Goal: Feedback & Contribution: Contribute content

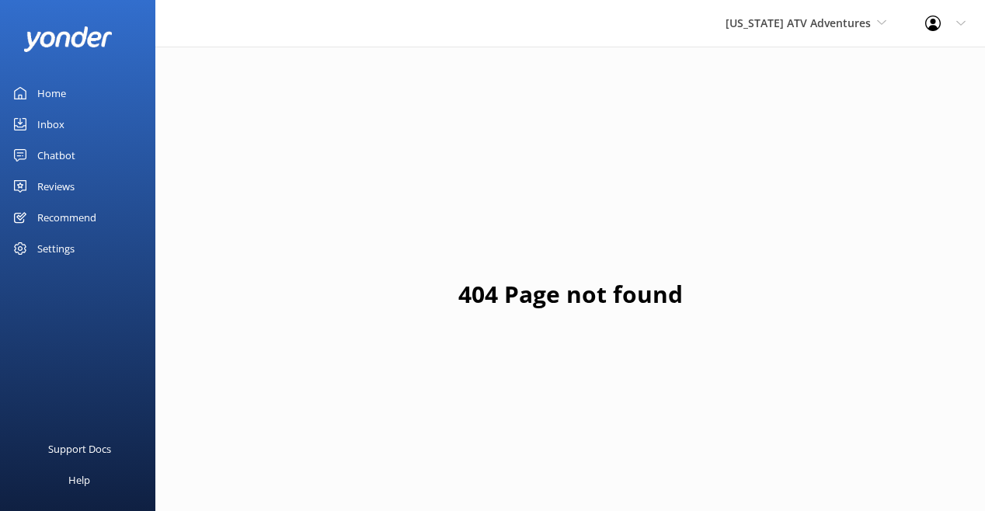
click at [68, 171] on div "Chatbot" at bounding box center [56, 155] width 38 height 31
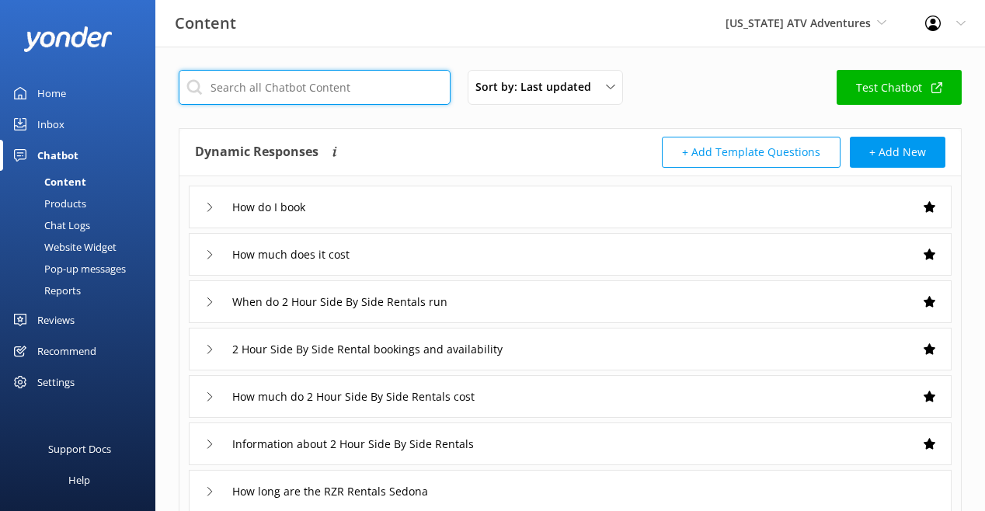
click at [350, 105] on input "text" at bounding box center [315, 87] width 272 height 35
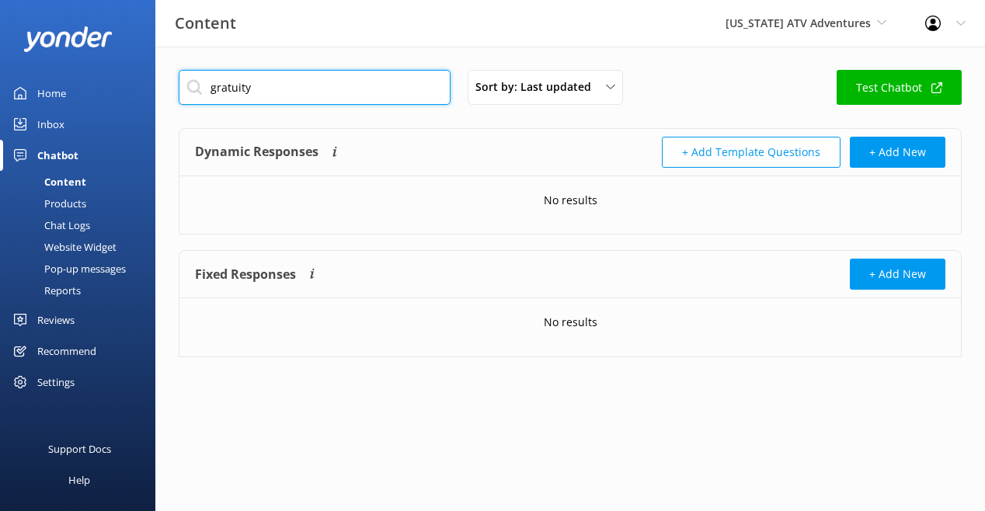
click at [298, 105] on input "gratuity" at bounding box center [315, 87] width 272 height 35
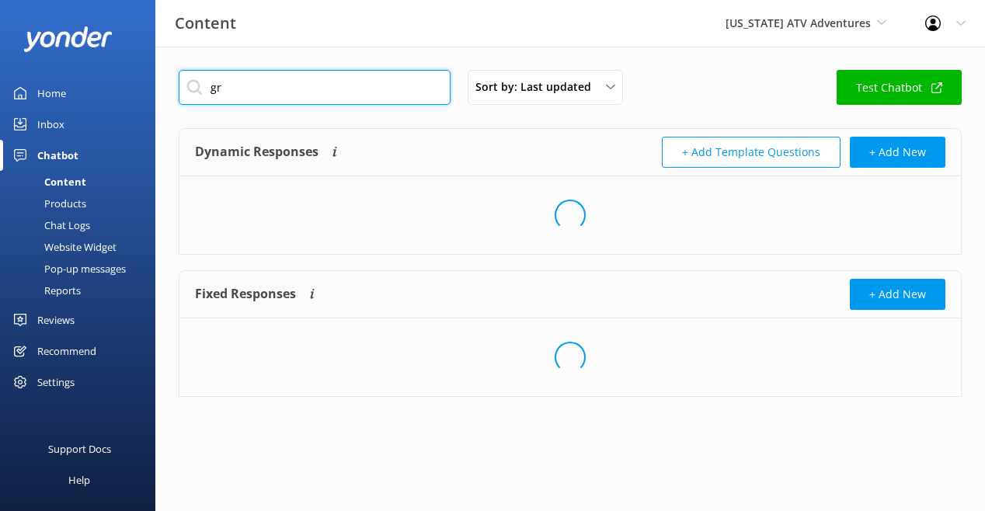
type input "g"
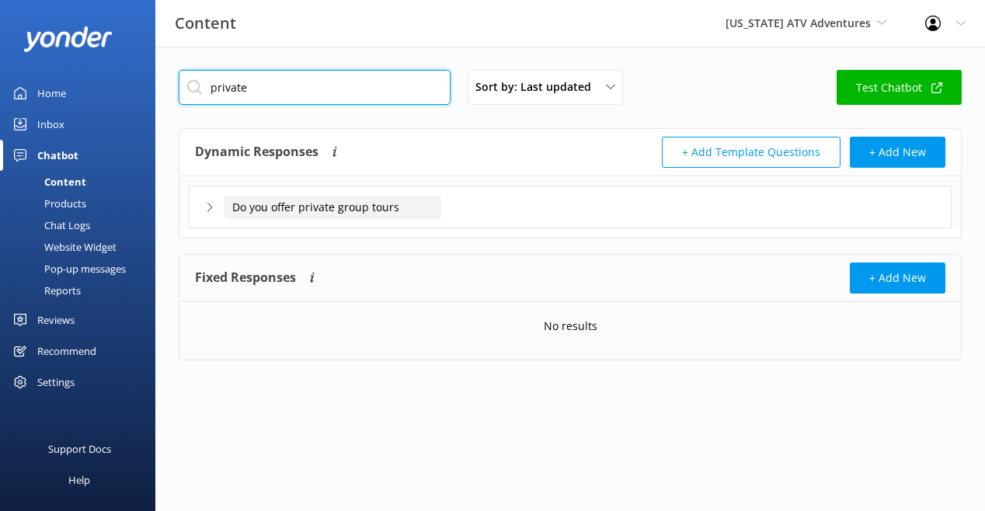
type input "private"
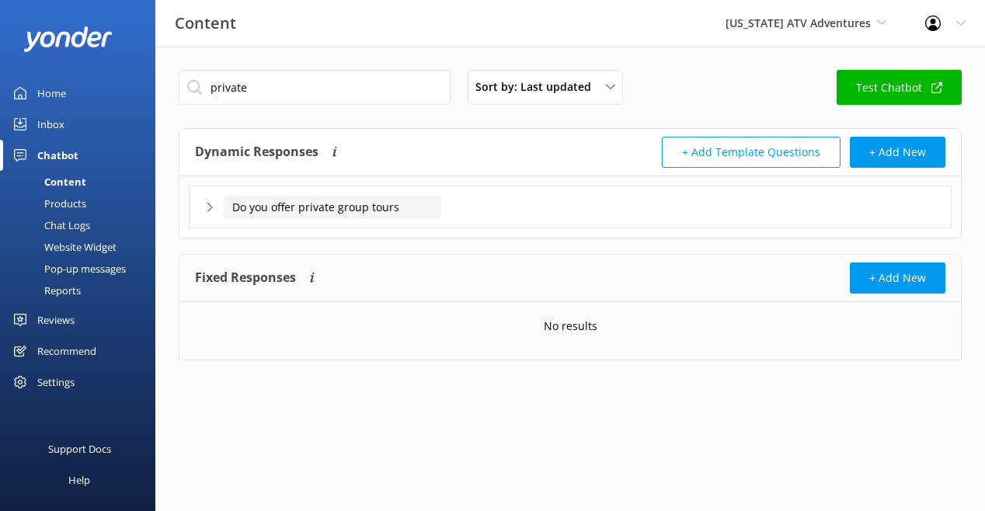
click at [346, 219] on input "Do you offer private group tours" at bounding box center [332, 207] width 217 height 23
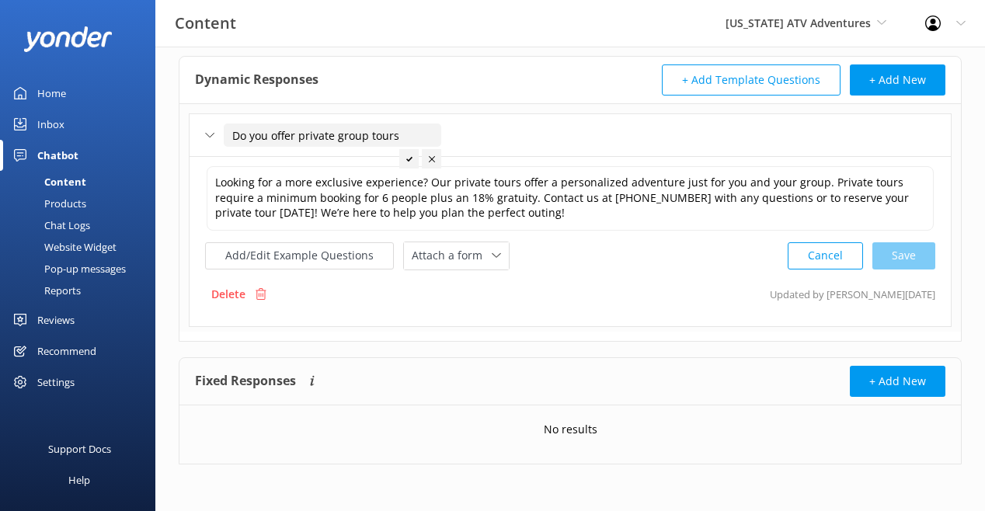
scroll to position [208, 0]
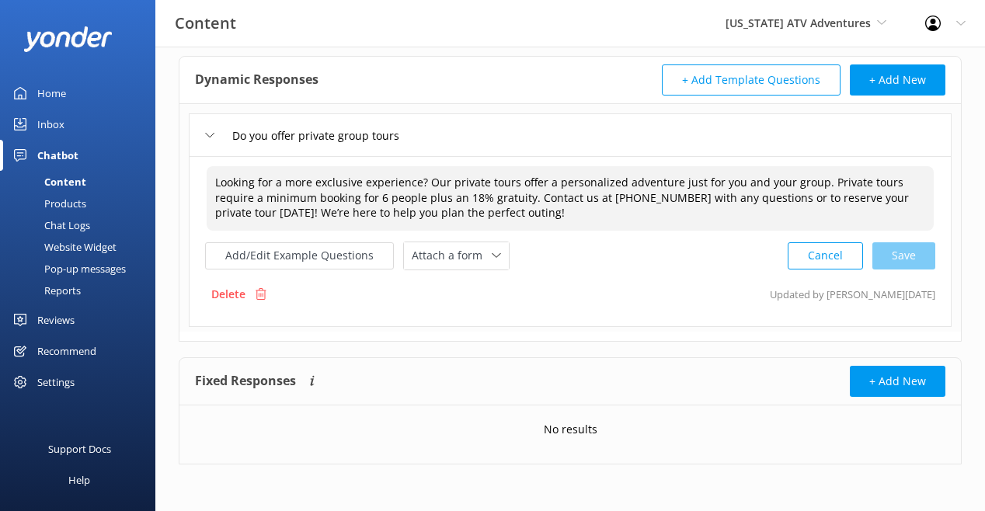
click at [810, 166] on textarea "Looking for a more exclusive experience? Our private tours offer a personalized…" at bounding box center [570, 198] width 727 height 64
click at [693, 166] on textarea "Looking for a more exclusive experience? Our private tours offer a personalized…" at bounding box center [570, 198] width 727 height 64
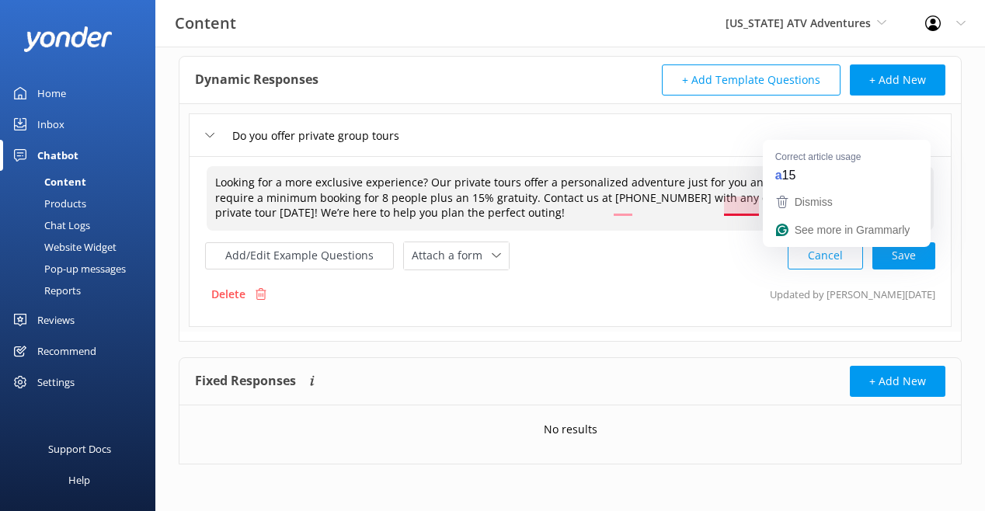
click at [792, 166] on textarea "Looking for a more exclusive experience? Our private tours offer a personalized…" at bounding box center [570, 198] width 727 height 64
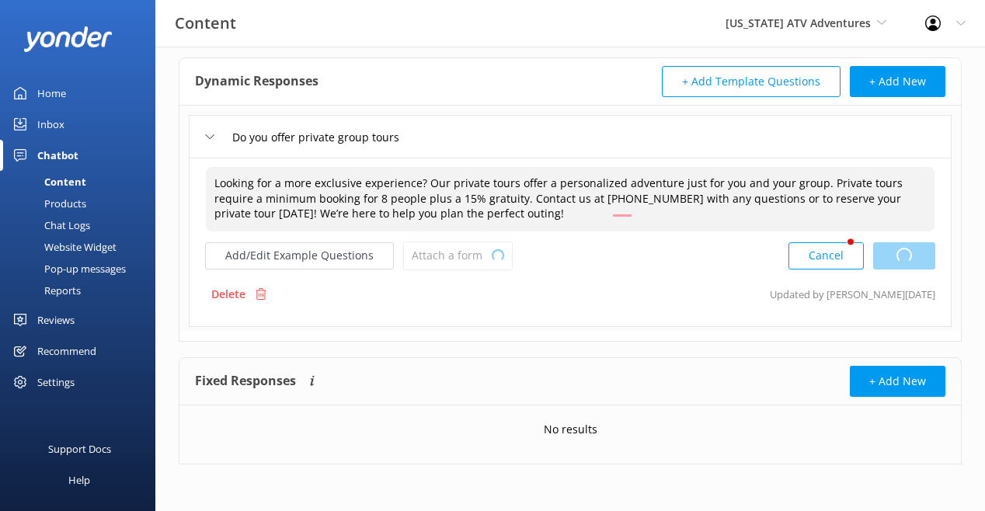
click at [893, 241] on div "Cancel Loading.." at bounding box center [861, 255] width 147 height 29
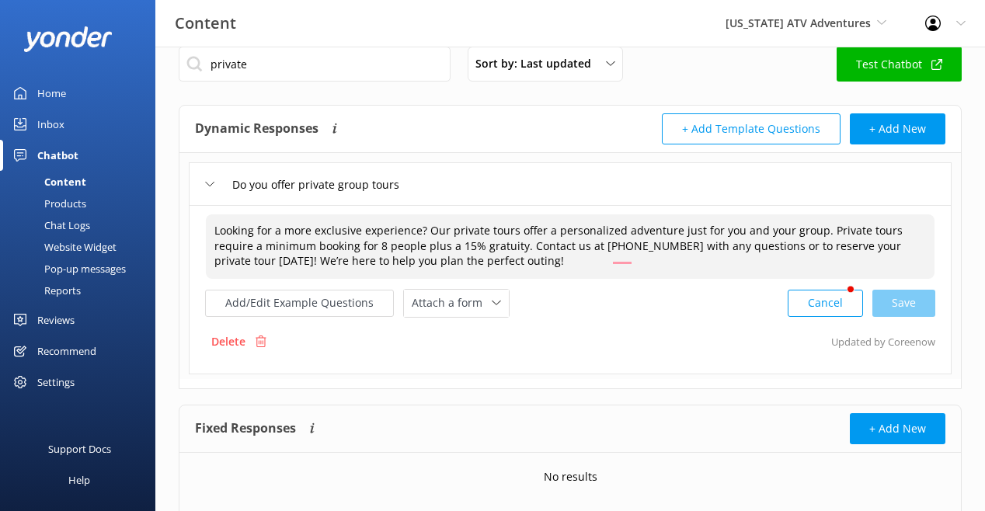
scroll to position [0, 0]
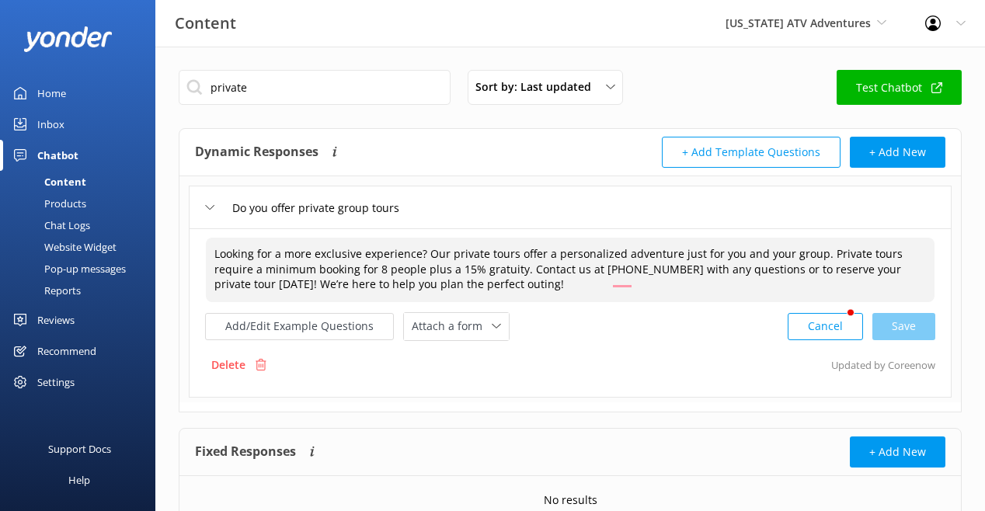
click at [323, 77] on div "private Sort by: Last updated Title (A-Z) Last updated Test Chatbot Dynamic Res…" at bounding box center [569, 314] width 829 height 535
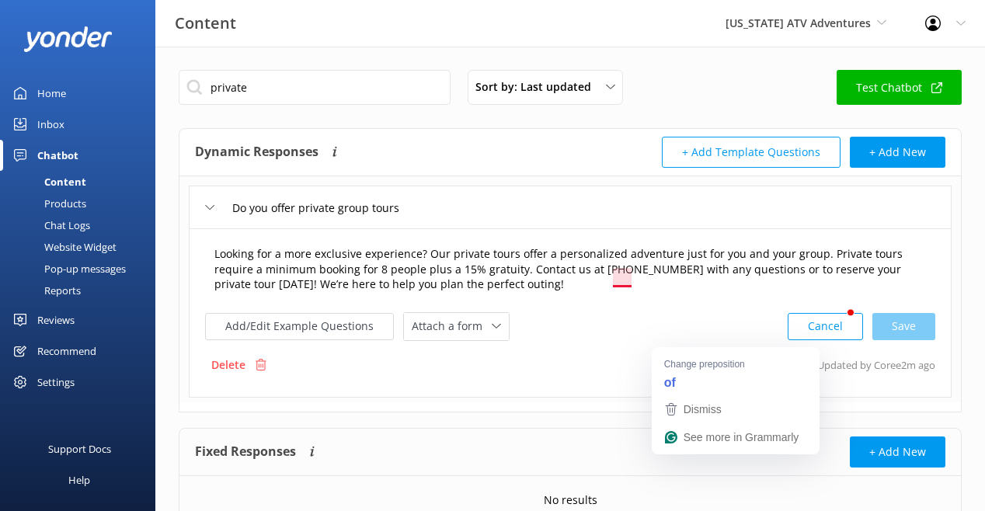
click at [692, 302] on textarea "Looking for a more exclusive experience? Our private tours offer a personalized…" at bounding box center [570, 270] width 728 height 64
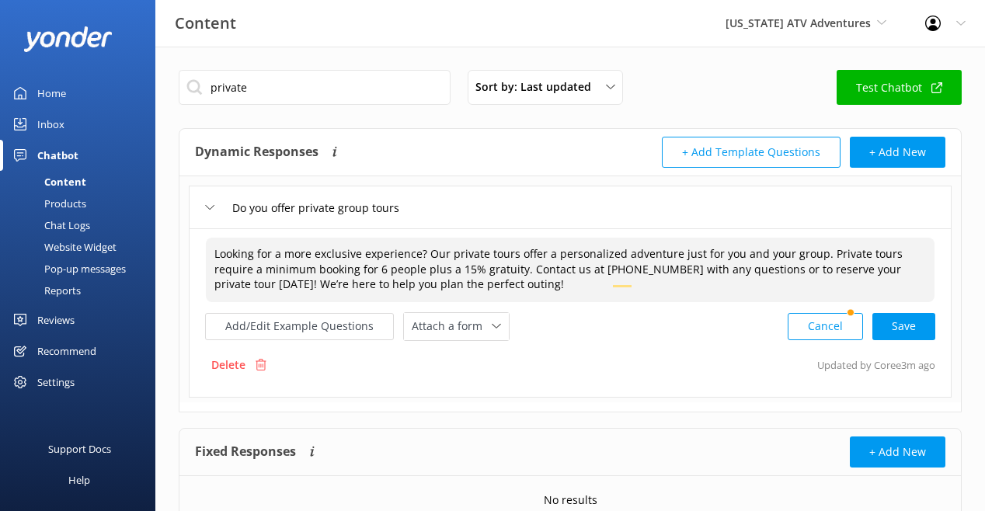
click at [799, 302] on textarea "Looking for a more exclusive experience? Our private tours offer a personalized…" at bounding box center [570, 270] width 728 height 64
click at [898, 341] on div "Cancel Loading.." at bounding box center [861, 326] width 147 height 29
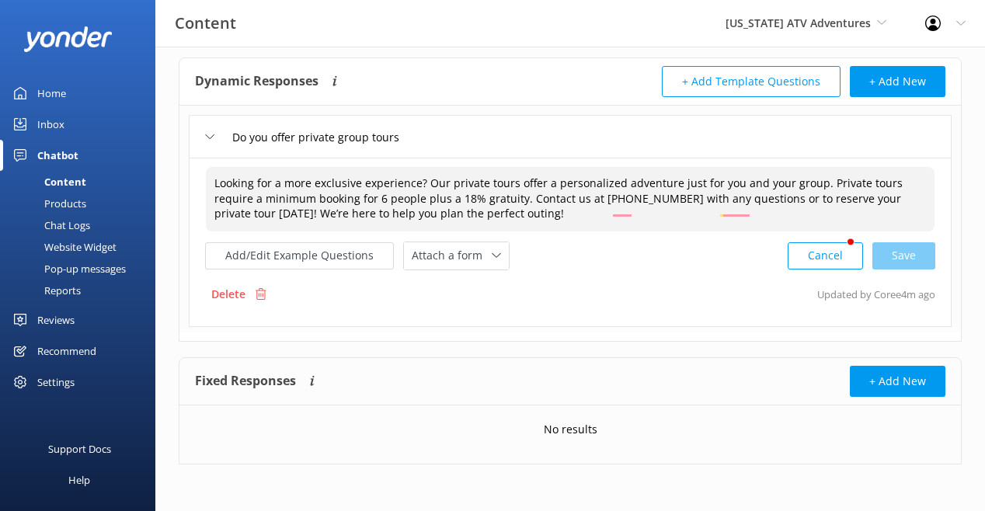
scroll to position [117, 0]
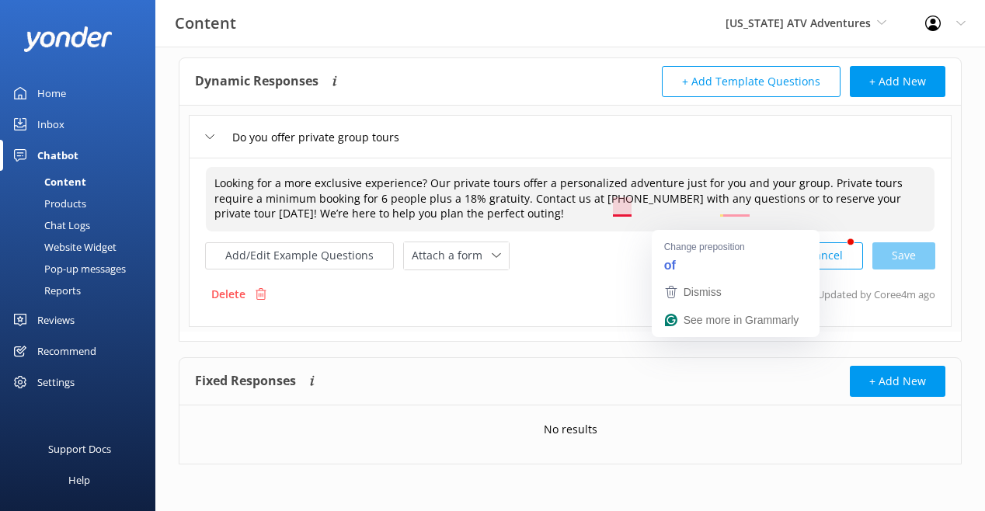
click at [673, 218] on textarea "Looking for a more exclusive experience? Our private tours offer a personalized…" at bounding box center [570, 199] width 728 height 64
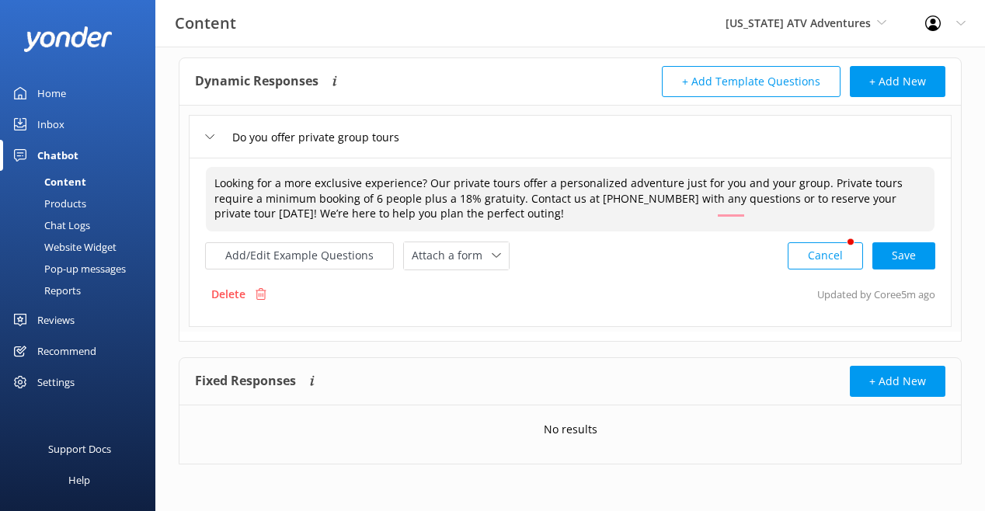
click at [688, 222] on textarea "Looking for a more exclusive experience? Our private tours offer a personalized…" at bounding box center [570, 199] width 728 height 64
click at [881, 270] on div "Cancel Save" at bounding box center [861, 255] width 148 height 29
drag, startPoint x: 530, startPoint y: 200, endPoint x: 809, endPoint y: 243, distance: 282.0
click at [809, 231] on textarea "Looking for a more exclusive experience? Our private tours offer a personalized…" at bounding box center [570, 199] width 728 height 64
type textarea "Looking for a more exclusive experience? Our private tours offer a personalized…"
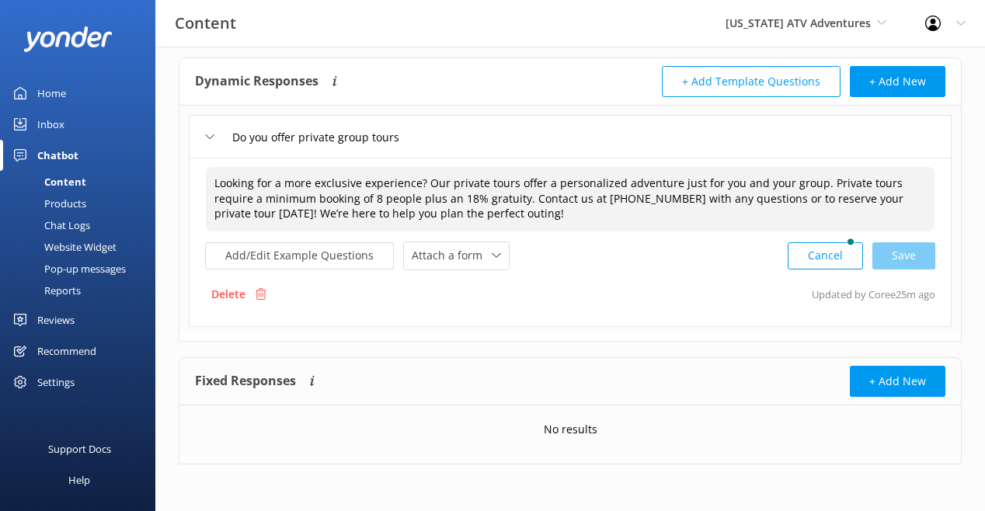
click at [686, 215] on textarea "Looking for a more exclusive experience? Our private tours offer a personalized…" at bounding box center [570, 199] width 728 height 64
click at [66, 109] on div "Home" at bounding box center [51, 93] width 29 height 31
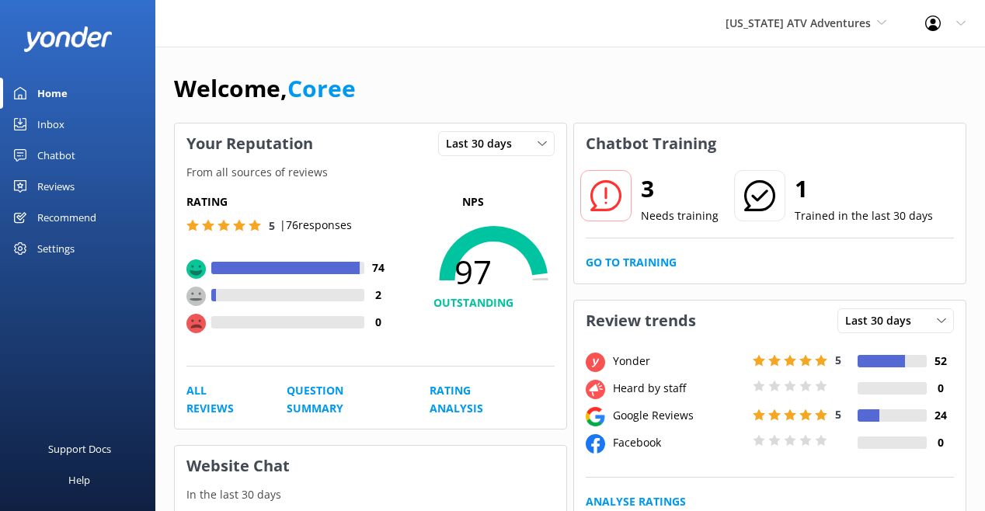
click at [675, 207] on h2 "3" at bounding box center [680, 188] width 78 height 37
click at [621, 211] on icon at bounding box center [605, 195] width 31 height 31
click at [686, 224] on p "Needs training" at bounding box center [680, 215] width 78 height 17
click at [663, 271] on link "Go to Training" at bounding box center [630, 262] width 91 height 17
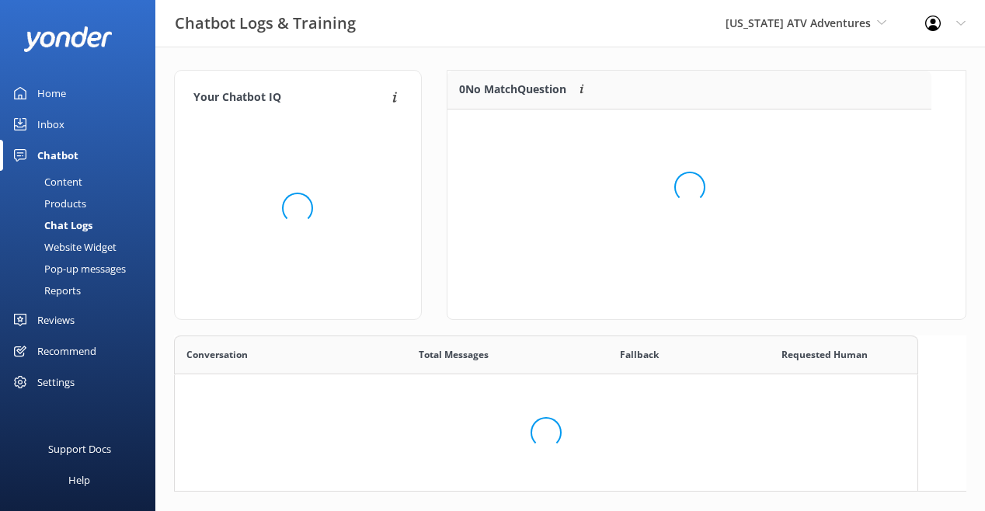
scroll to position [156, 484]
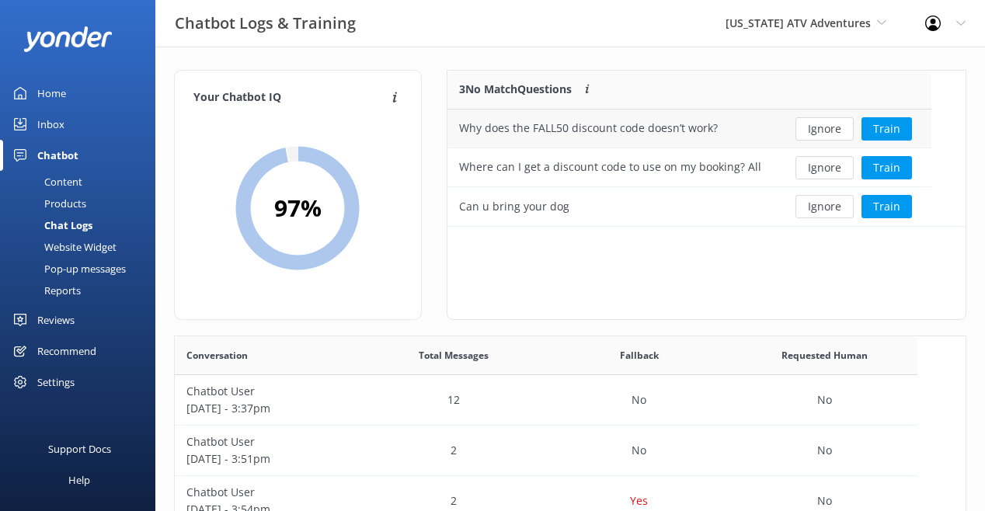
click at [717, 137] on div "Why does the FALL50 discount code doesn’t work?" at bounding box center [588, 128] width 259 height 17
click at [842, 141] on button "Ignore" at bounding box center [824, 128] width 58 height 23
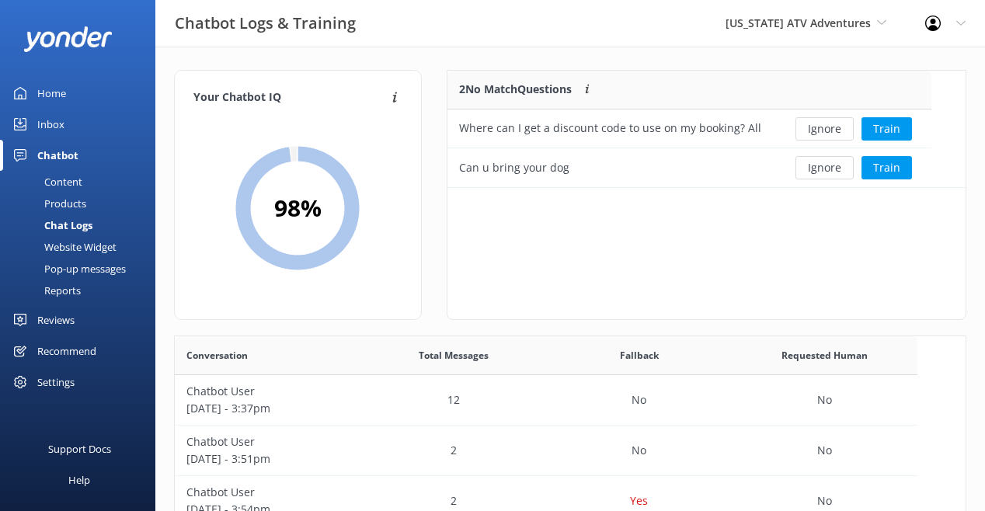
scroll to position [117, 484]
click at [886, 141] on button "Train" at bounding box center [886, 128] width 50 height 23
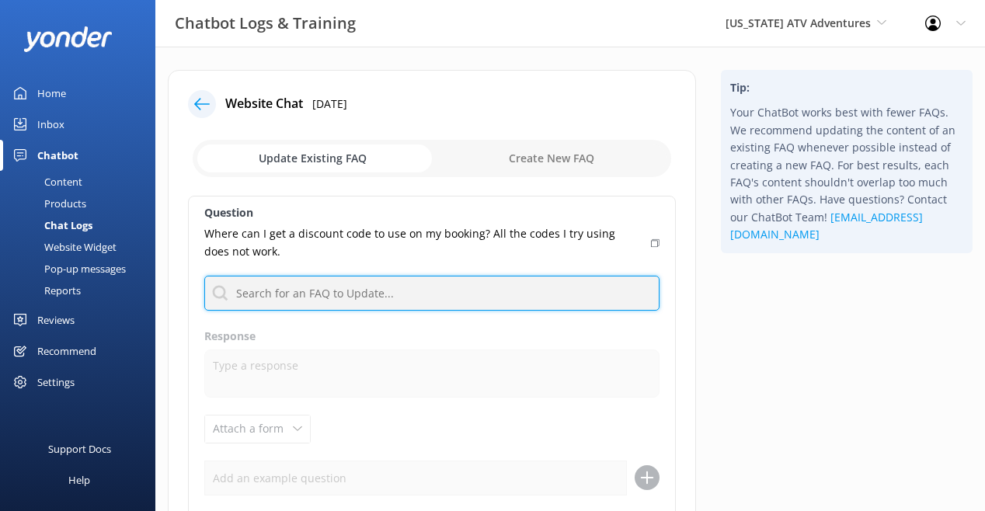
click at [425, 311] on input "text" at bounding box center [431, 293] width 455 height 35
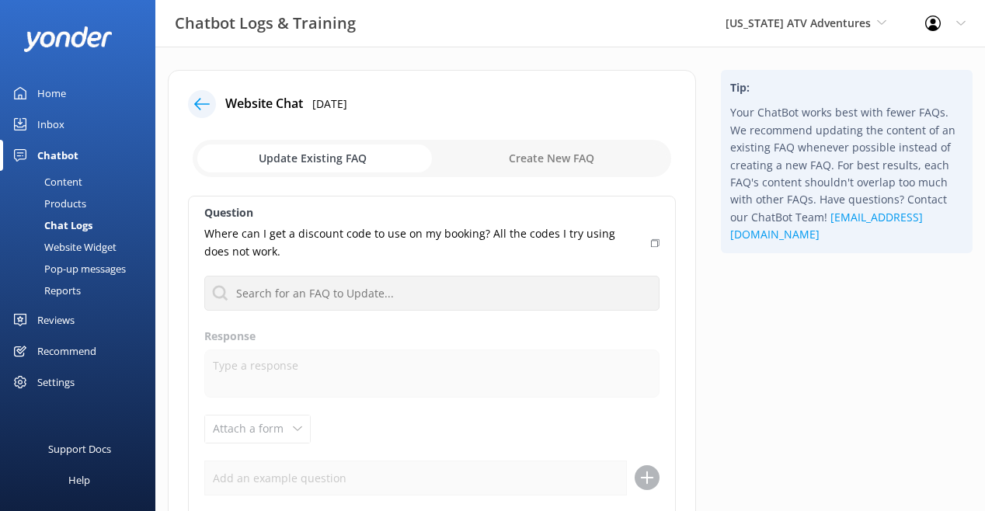
click at [554, 118] on div "Website Chat [DATE]" at bounding box center [432, 104] width 488 height 28
click at [79, 236] on div "Chat Logs" at bounding box center [50, 225] width 83 height 22
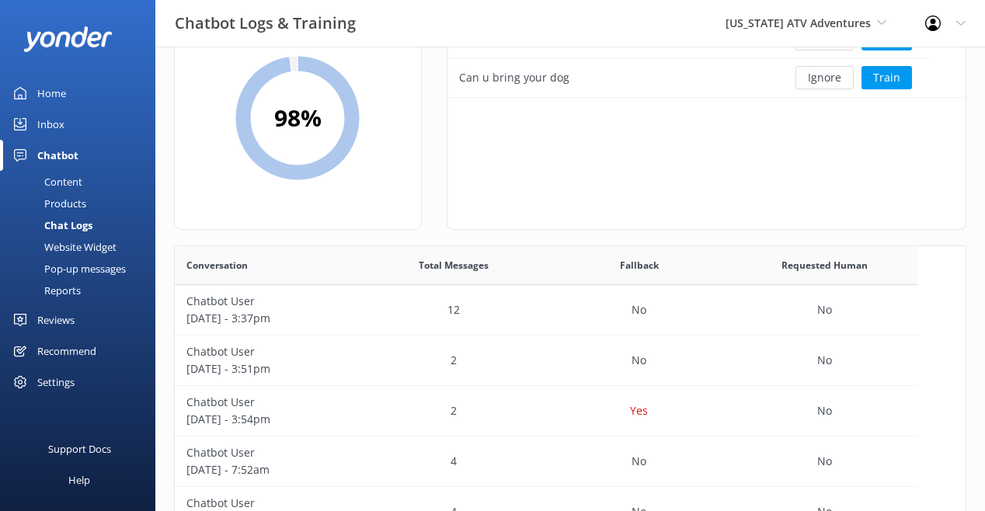
scroll to position [98, 0]
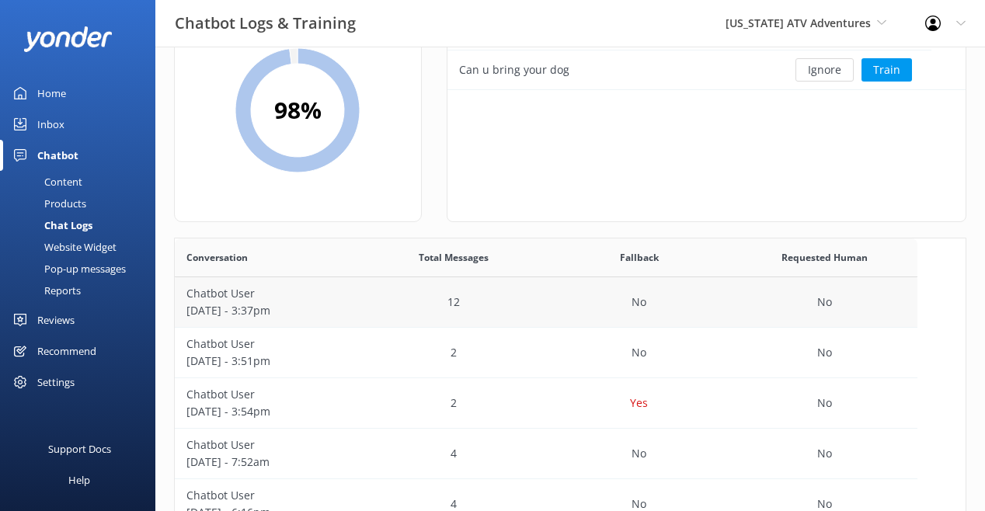
click at [342, 319] on p "[DATE] - 3:37pm" at bounding box center [267, 310] width 162 height 17
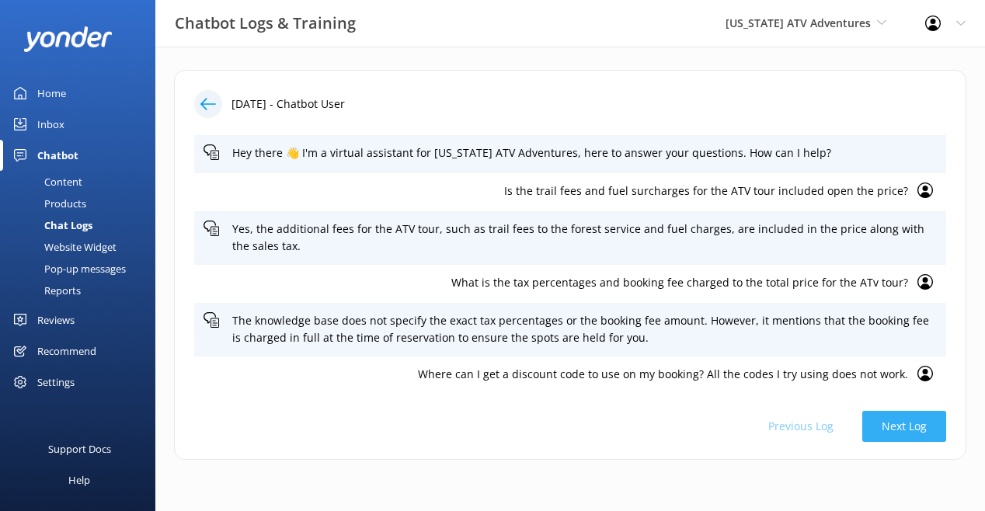
click at [862, 411] on button "Next Log" at bounding box center [904, 426] width 84 height 31
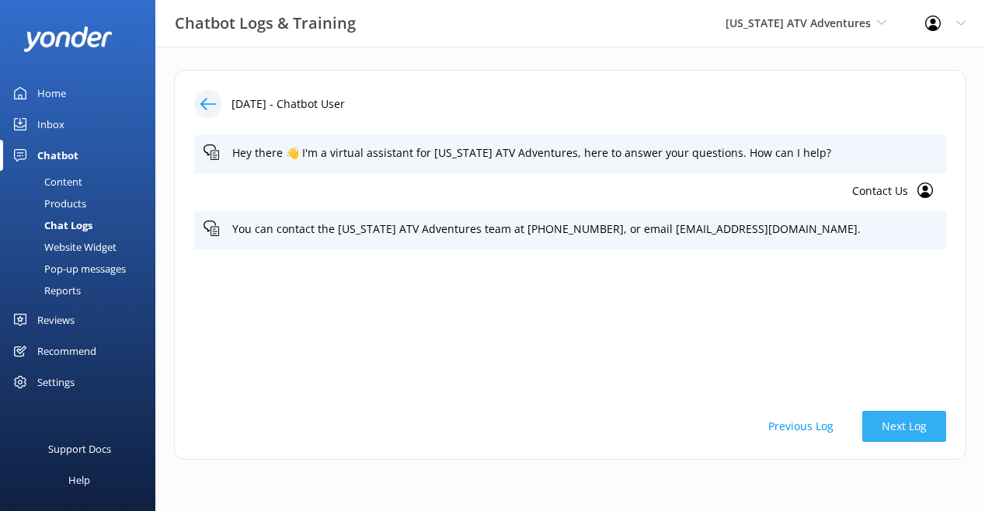
click at [862, 411] on button "Next Log" at bounding box center [904, 426] width 84 height 31
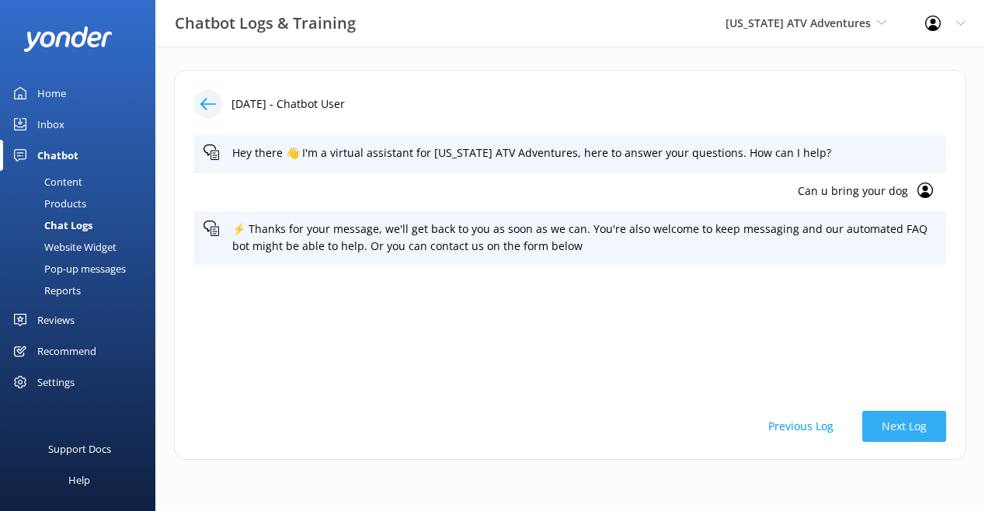
click at [862, 411] on button "Next Log" at bounding box center [904, 426] width 84 height 31
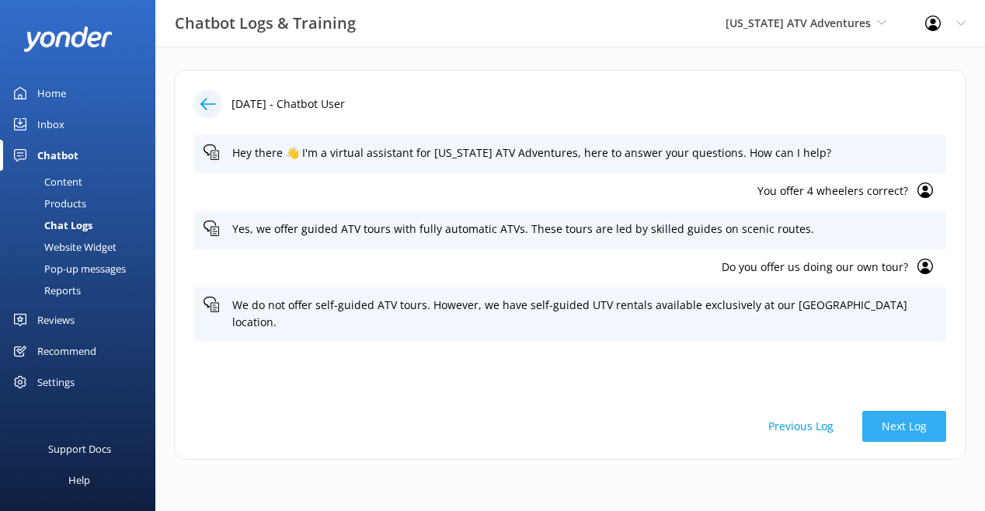
click at [862, 411] on button "Next Log" at bounding box center [904, 426] width 84 height 31
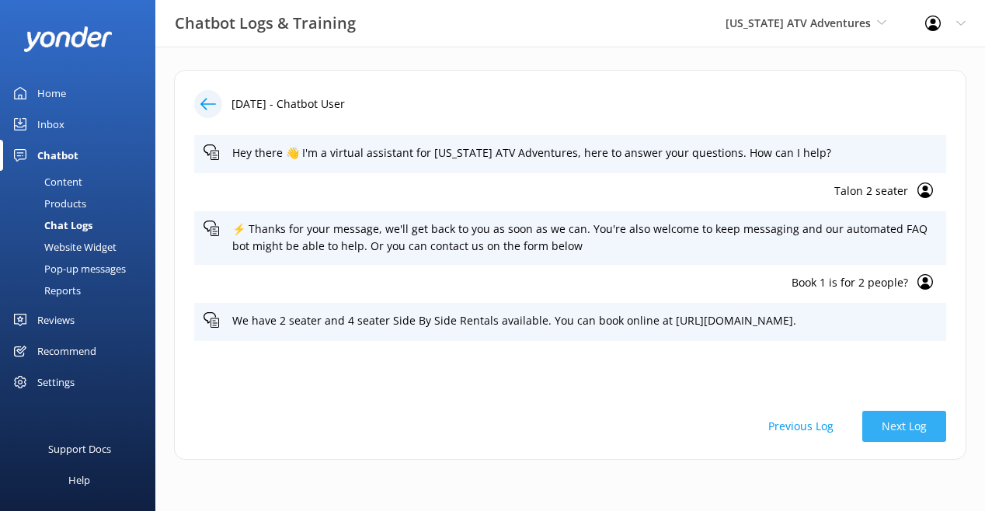
click at [862, 411] on button "Next Log" at bounding box center [904, 426] width 84 height 31
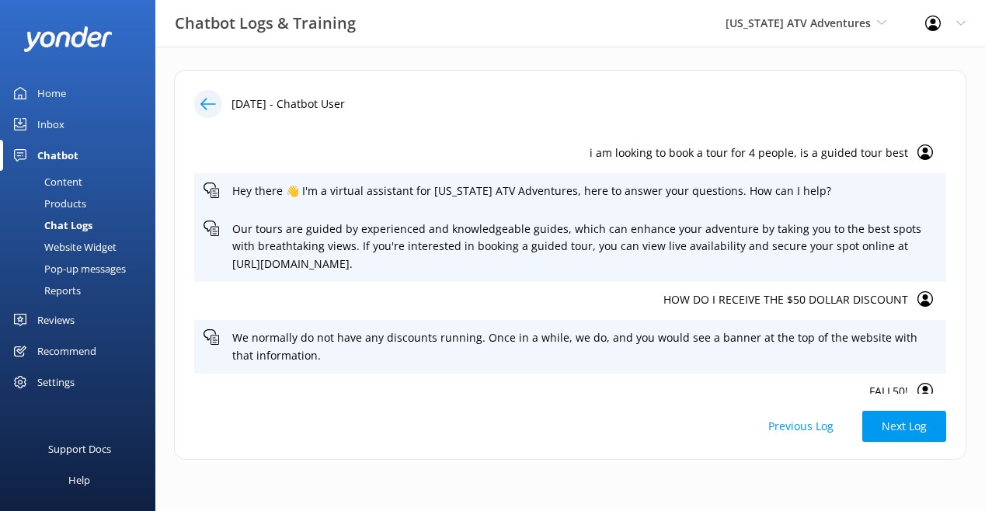
click at [78, 193] on div "Content" at bounding box center [45, 182] width 73 height 22
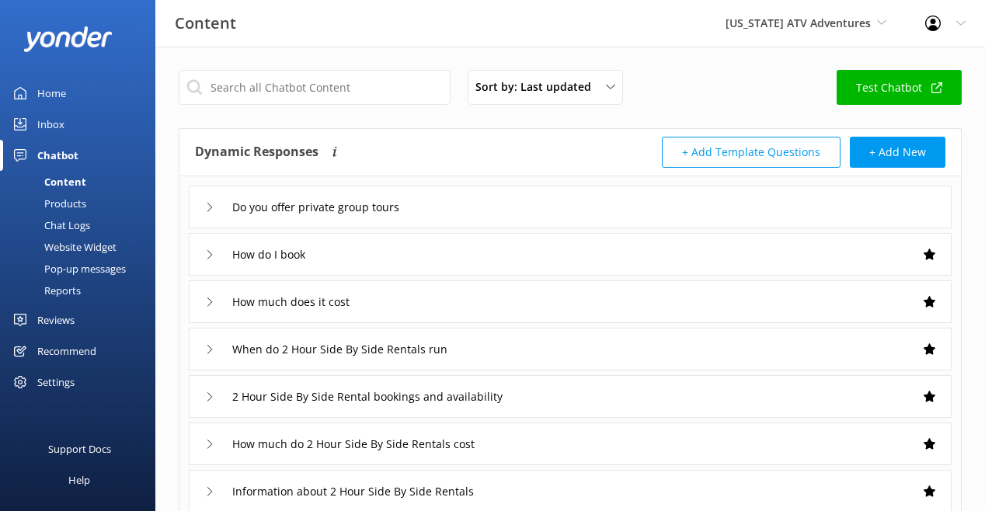
click at [569, 30] on div "Content [US_STATE] ATV Adventures [US_STATE] Safari Jeep Tours [US_STATE] ATV A…" at bounding box center [492, 23] width 985 height 47
